Goal: Download file/media

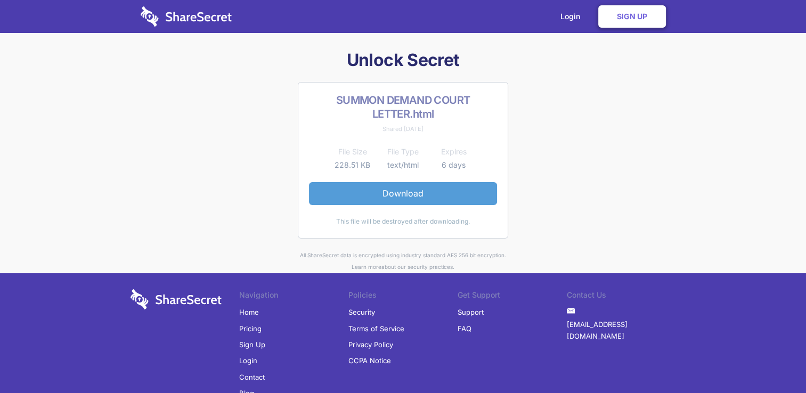
click at [406, 197] on link "Download" at bounding box center [403, 193] width 188 height 22
click at [415, 197] on link "Download" at bounding box center [403, 193] width 188 height 22
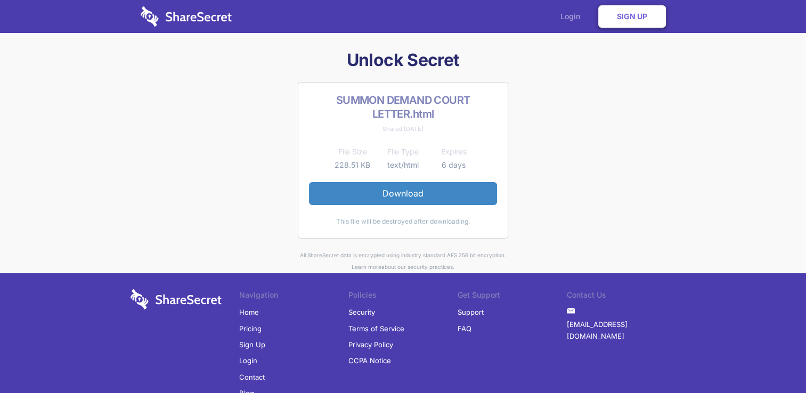
click at [567, 17] on link "Login" at bounding box center [573, 16] width 46 height 33
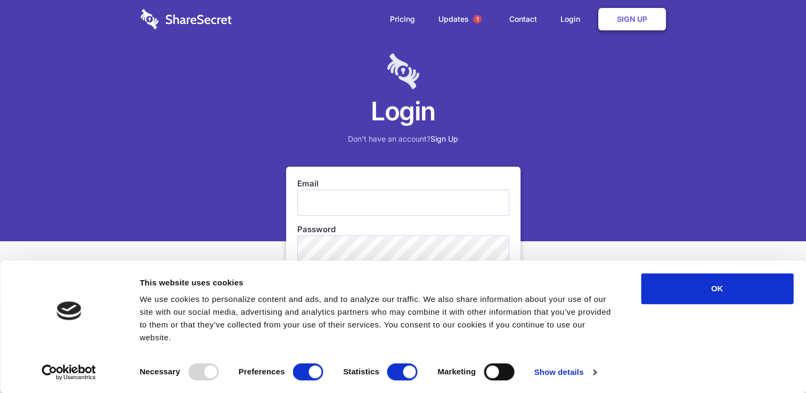
click at [633, 135] on div "Don't have an account? Sign Up" at bounding box center [403, 139] width 806 height 12
